Goal: Navigation & Orientation: Find specific page/section

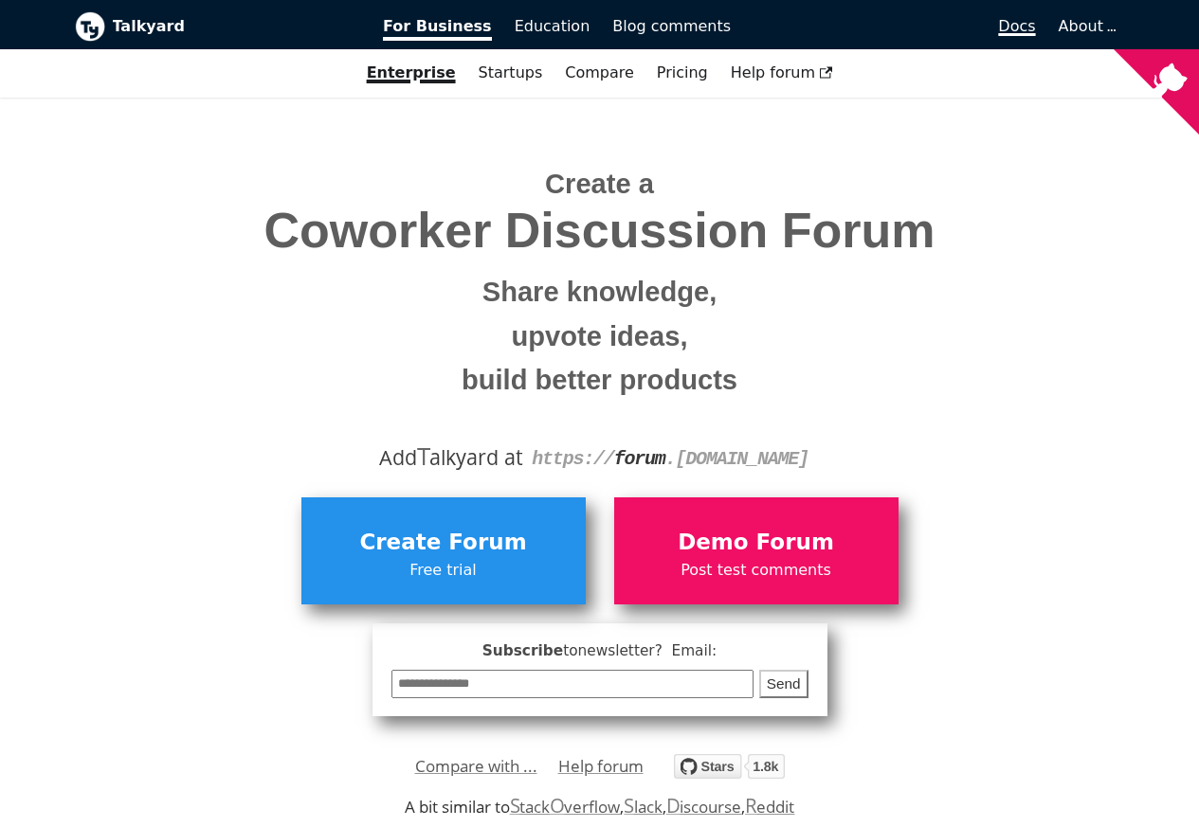
click at [1022, 27] on span "Docs" at bounding box center [1016, 26] width 37 height 18
